Goal: Transaction & Acquisition: Purchase product/service

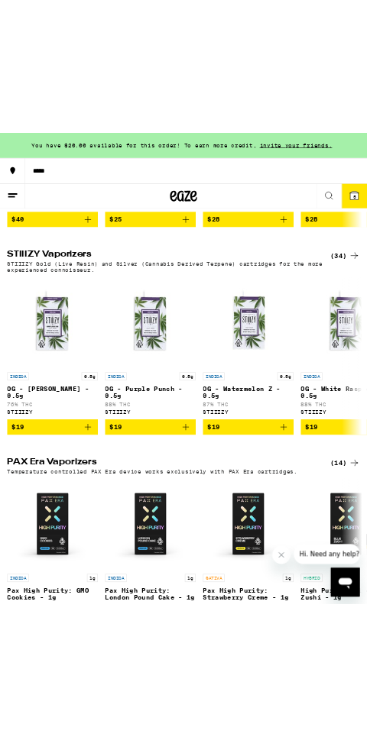
scroll to position [2569, 0]
